Goal: Information Seeking & Learning: Learn about a topic

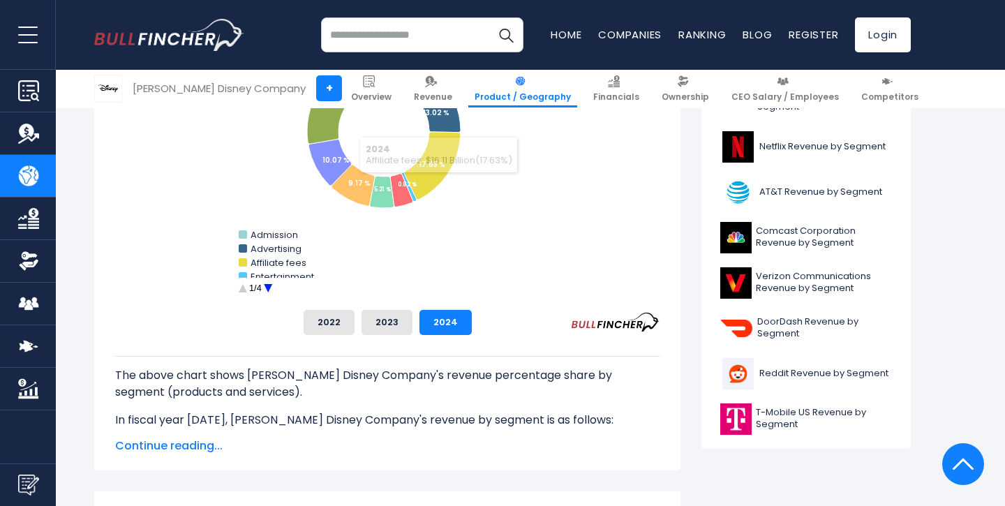
scroll to position [481, 0]
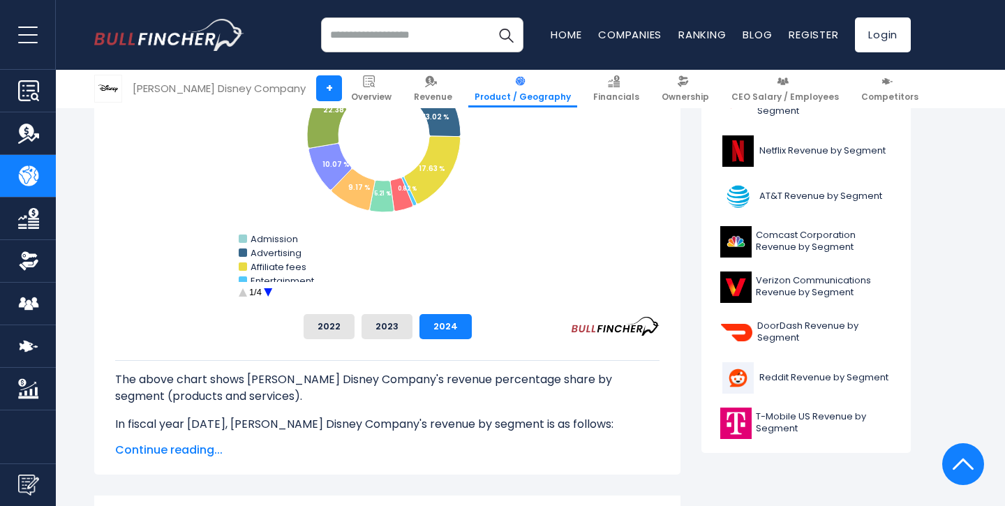
click at [267, 290] on circle "Walt Disney Company's Revenue Share by Segment" at bounding box center [268, 293] width 22 height 22
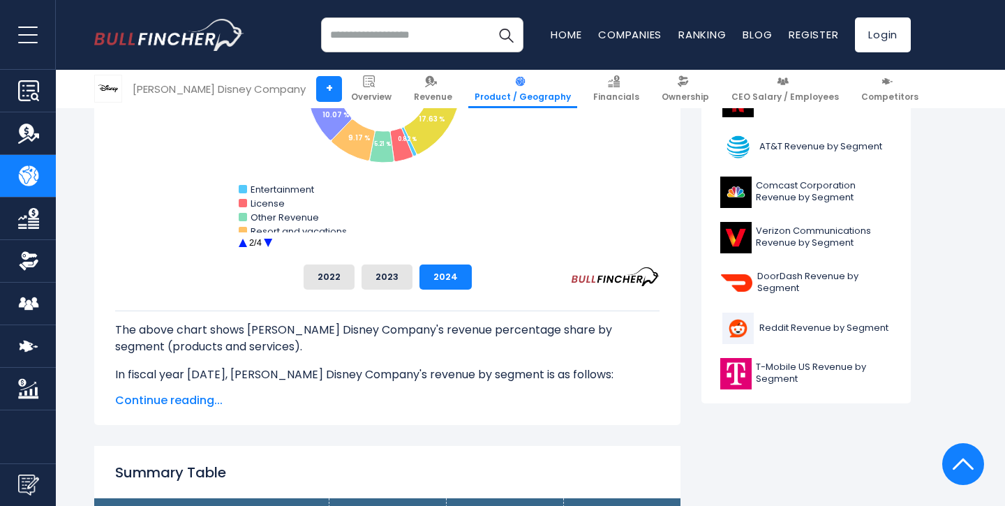
scroll to position [532, 0]
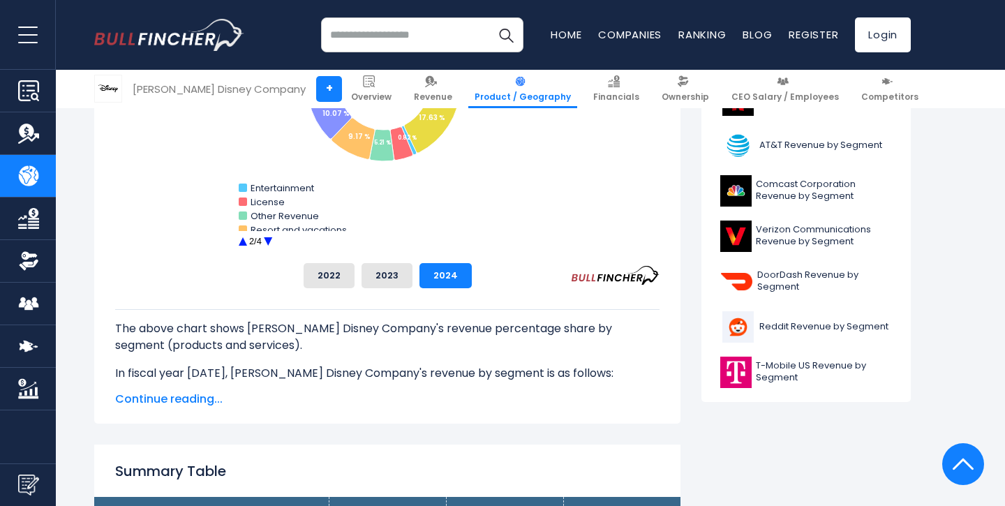
click at [266, 243] on circle "Walt Disney Company's Revenue Share by Segment" at bounding box center [268, 242] width 22 height 22
click at [267, 240] on circle "Walt Disney Company's Revenue Share by Segment" at bounding box center [268, 242] width 22 height 22
click at [244, 241] on circle "Walt Disney Company's Revenue Share by Segment" at bounding box center [243, 242] width 22 height 22
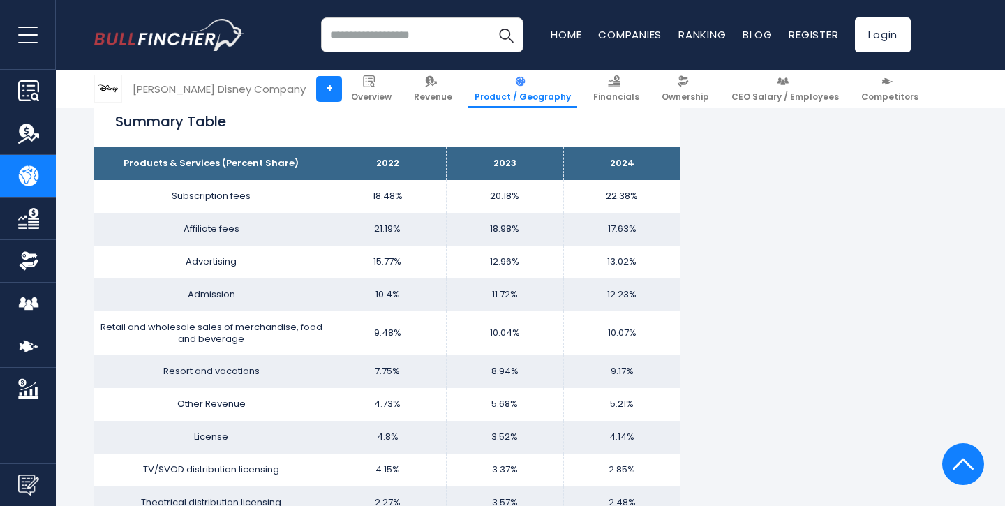
scroll to position [882, 0]
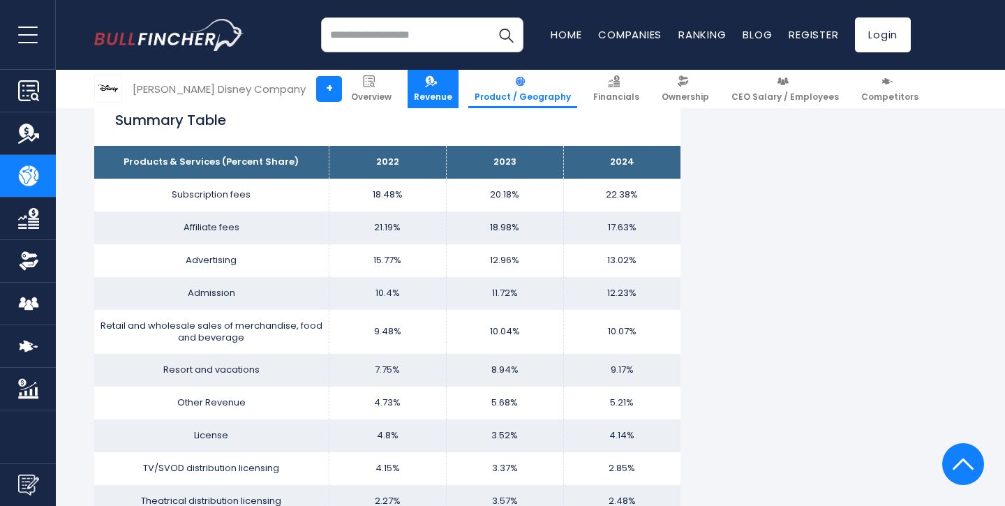
click at [447, 77] on link "Revenue" at bounding box center [432, 89] width 51 height 38
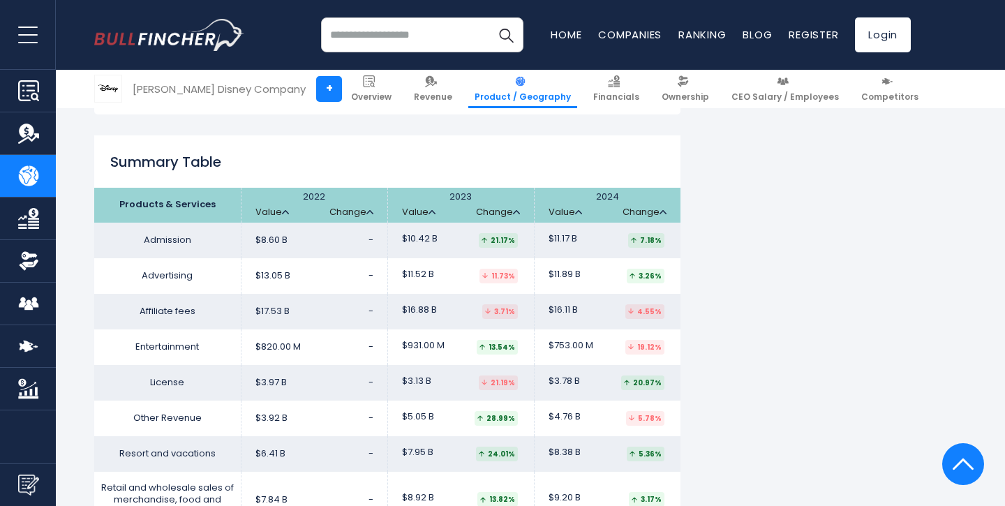
scroll to position [2439, 0]
click at [183, 223] on td "Admission" at bounding box center [167, 241] width 146 height 36
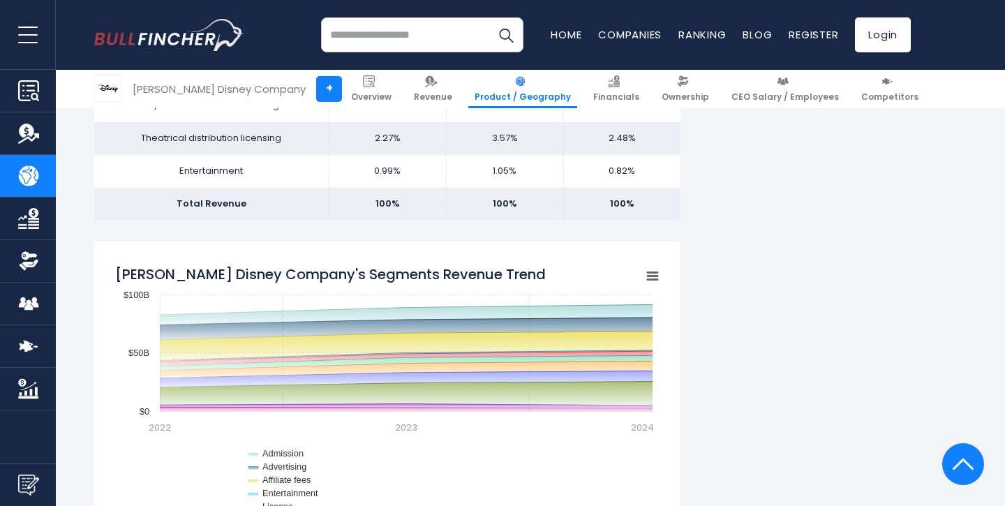
scroll to position [1247, 0]
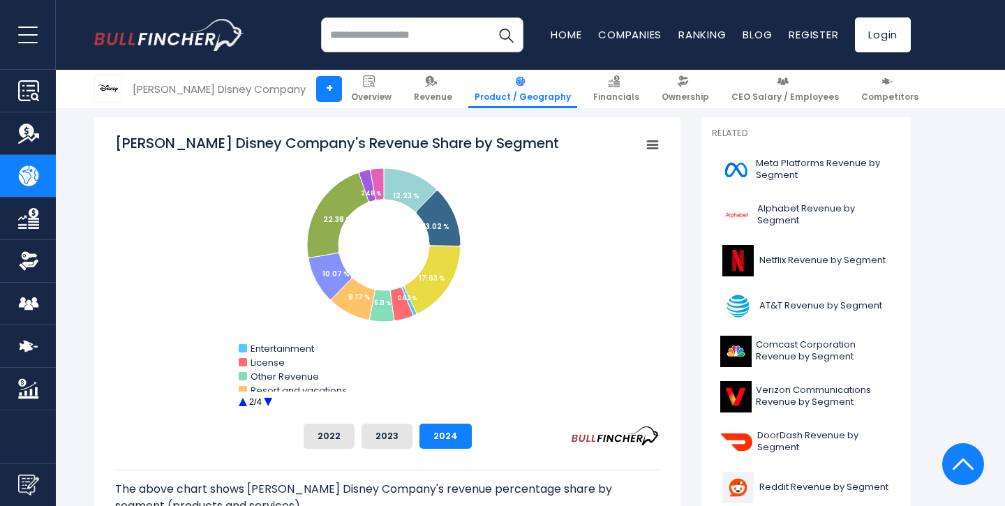
scroll to position [377, 0]
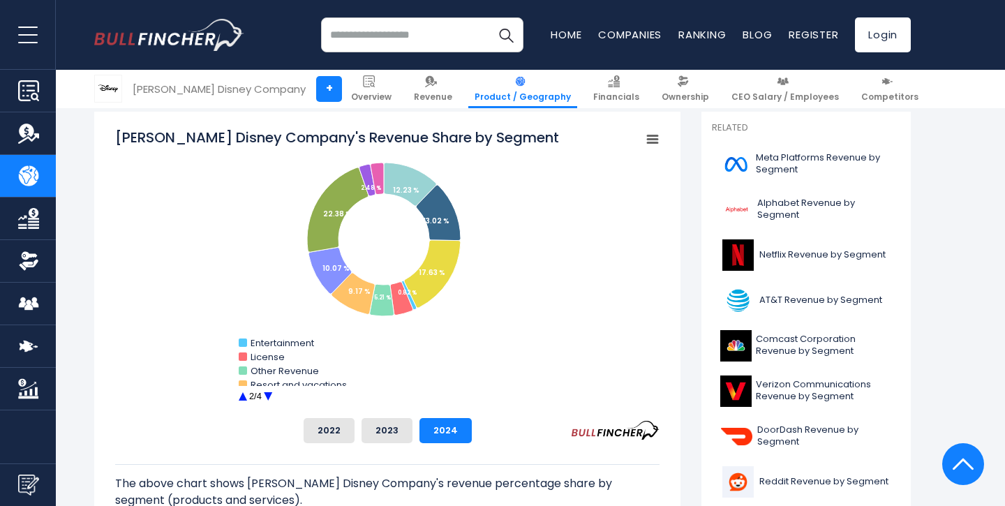
click at [250, 398] on text "2/4" at bounding box center [255, 396] width 13 height 10
click at [246, 398] on circle "Walt Disney Company's Revenue Share by Segment" at bounding box center [243, 397] width 22 height 22
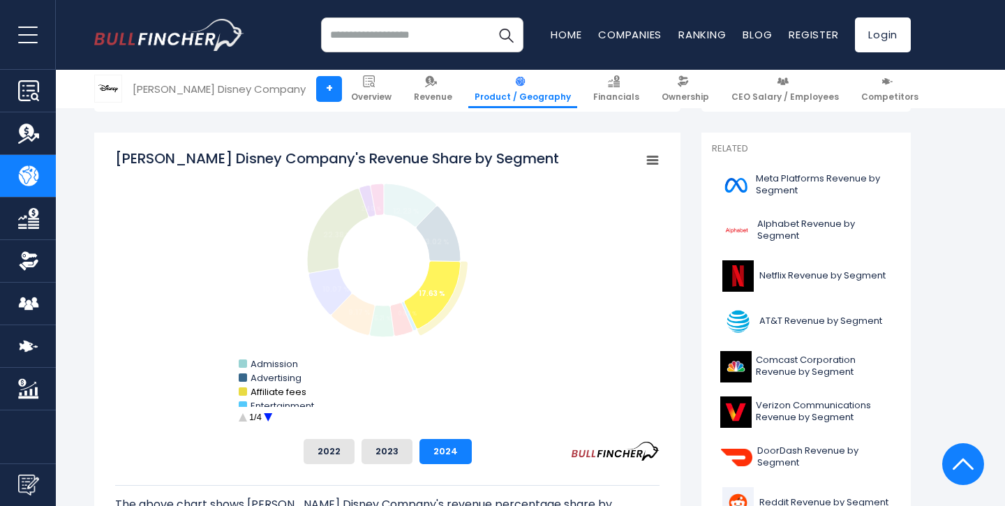
scroll to position [360, 0]
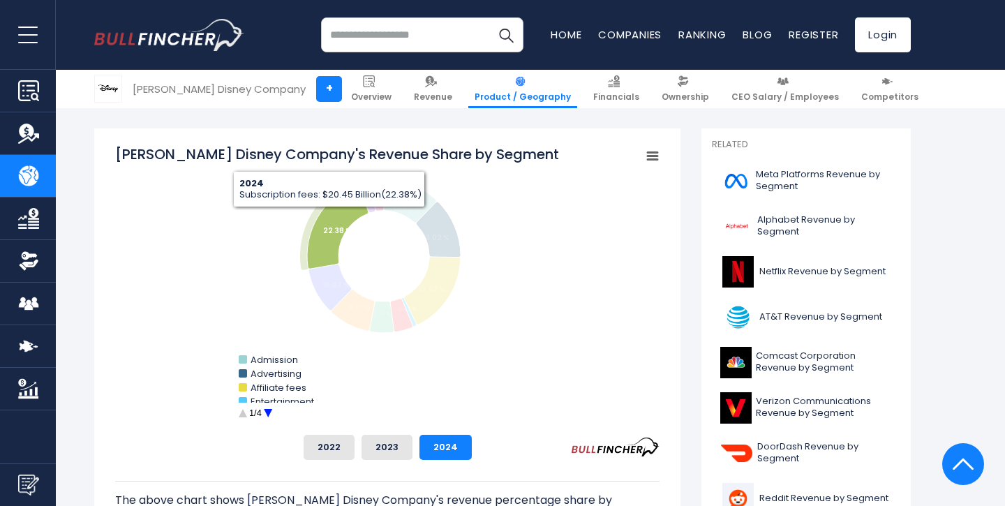
click at [329, 218] on icon "Walt Disney Company's Revenue Share by Segment" at bounding box center [337, 226] width 61 height 84
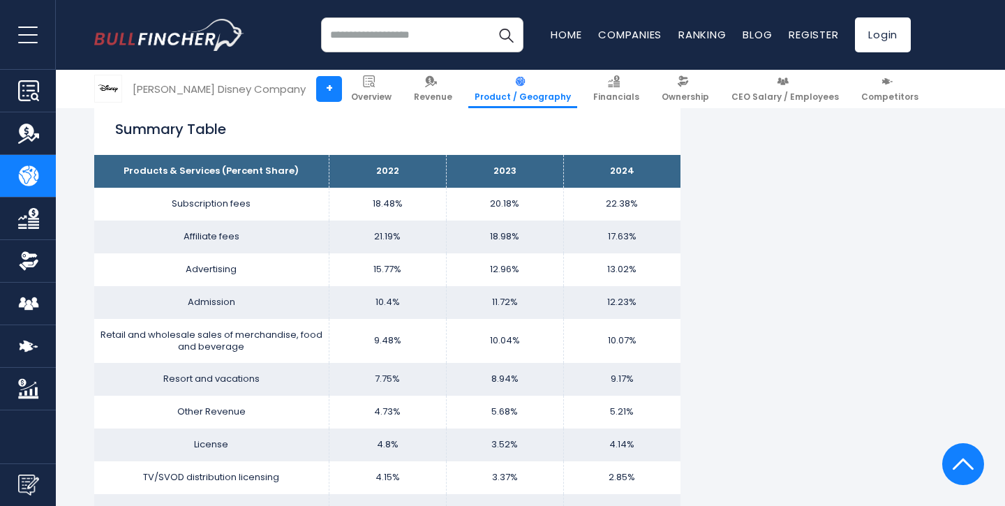
scroll to position [875, 0]
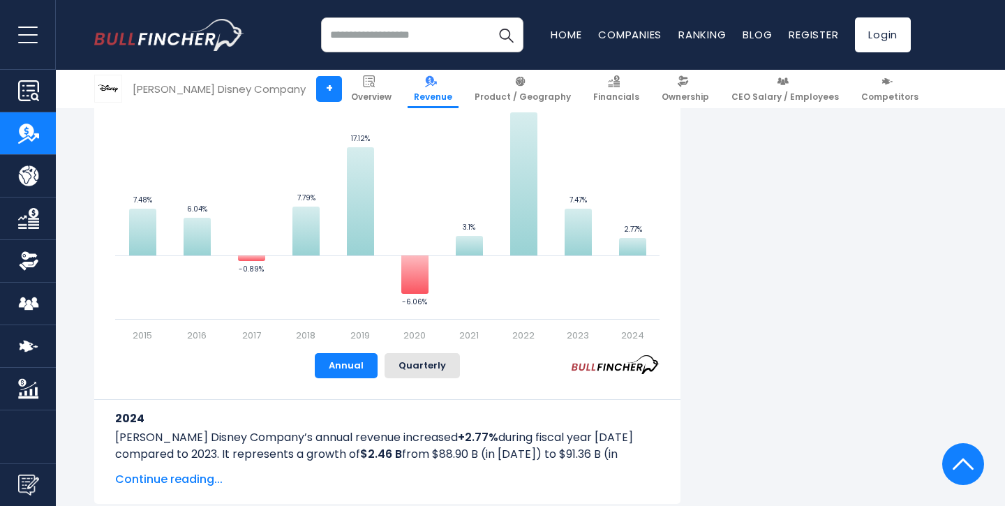
scroll to position [728, 0]
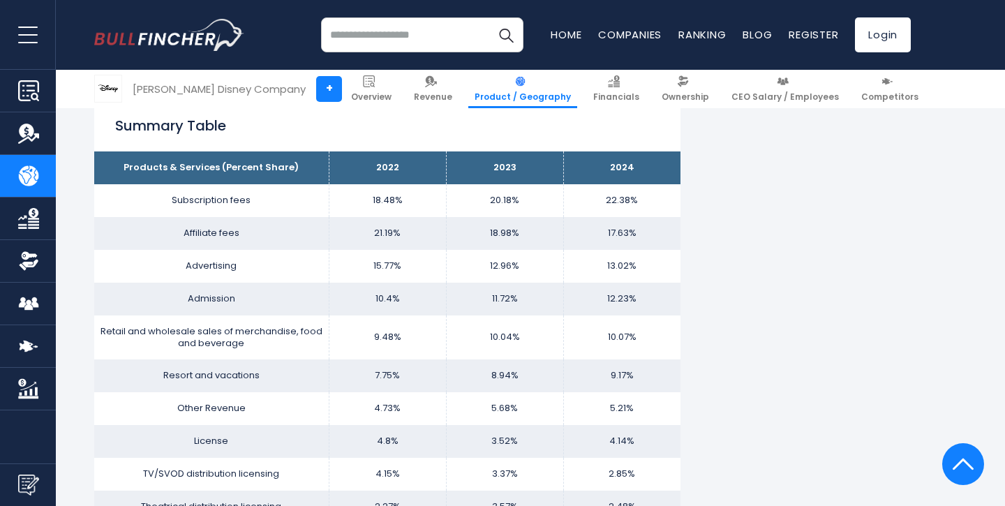
scroll to position [875, 0]
